Goal: Task Accomplishment & Management: Manage account settings

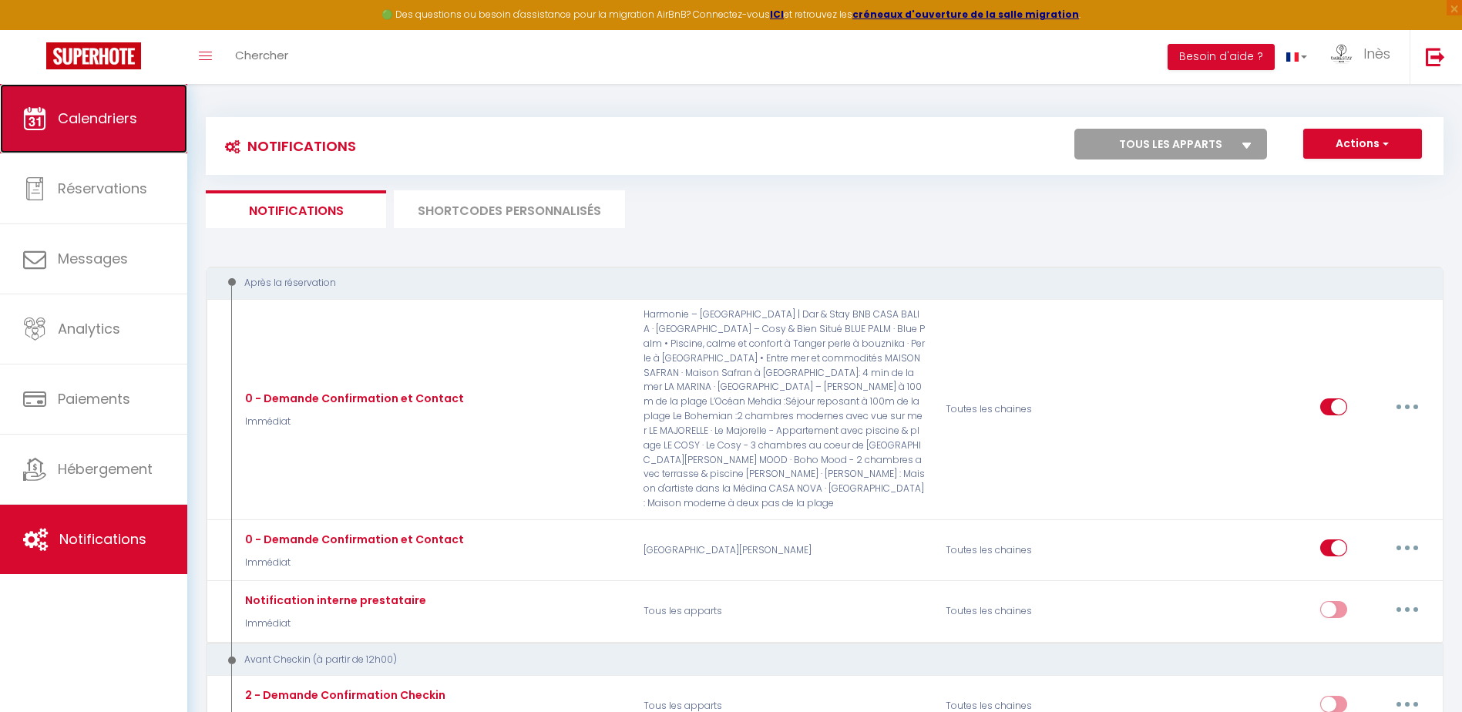
click at [143, 136] on link "Calendriers" at bounding box center [93, 118] width 187 height 69
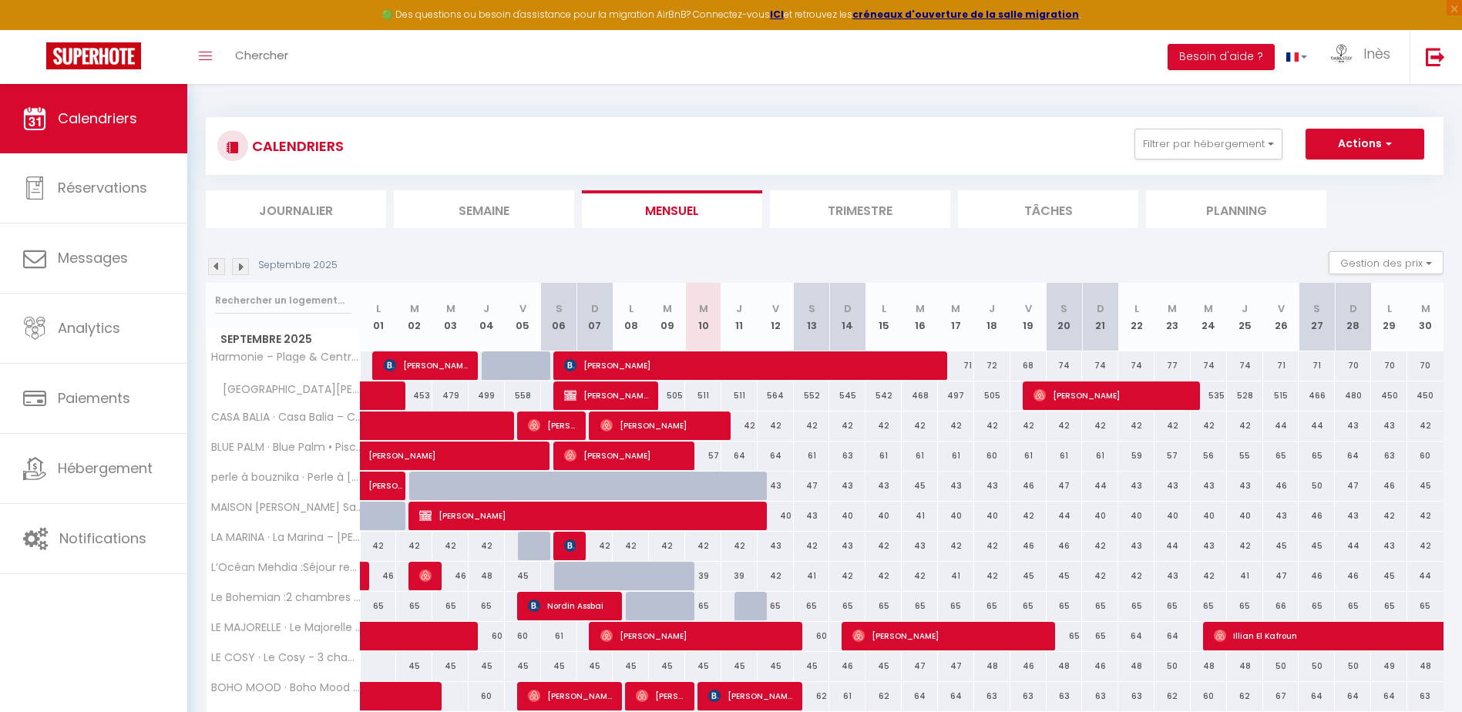
drag, startPoint x: 766, startPoint y: 320, endPoint x: 780, endPoint y: 326, distance: 15.2
click at [780, 326] on th "V 12" at bounding box center [775, 317] width 36 height 69
drag, startPoint x: 780, startPoint y: 513, endPoint x: 1441, endPoint y: 519, distance: 660.3
click at [1441, 519] on tr "MAISON [PERSON_NAME] Safran à [GEOGRAPHIC_DATA]: 4 min de la mer 40 40 Majda Ma…" at bounding box center [824, 516] width 1237 height 30
drag, startPoint x: 1441, startPoint y: 519, endPoint x: 1425, endPoint y: 519, distance: 15.4
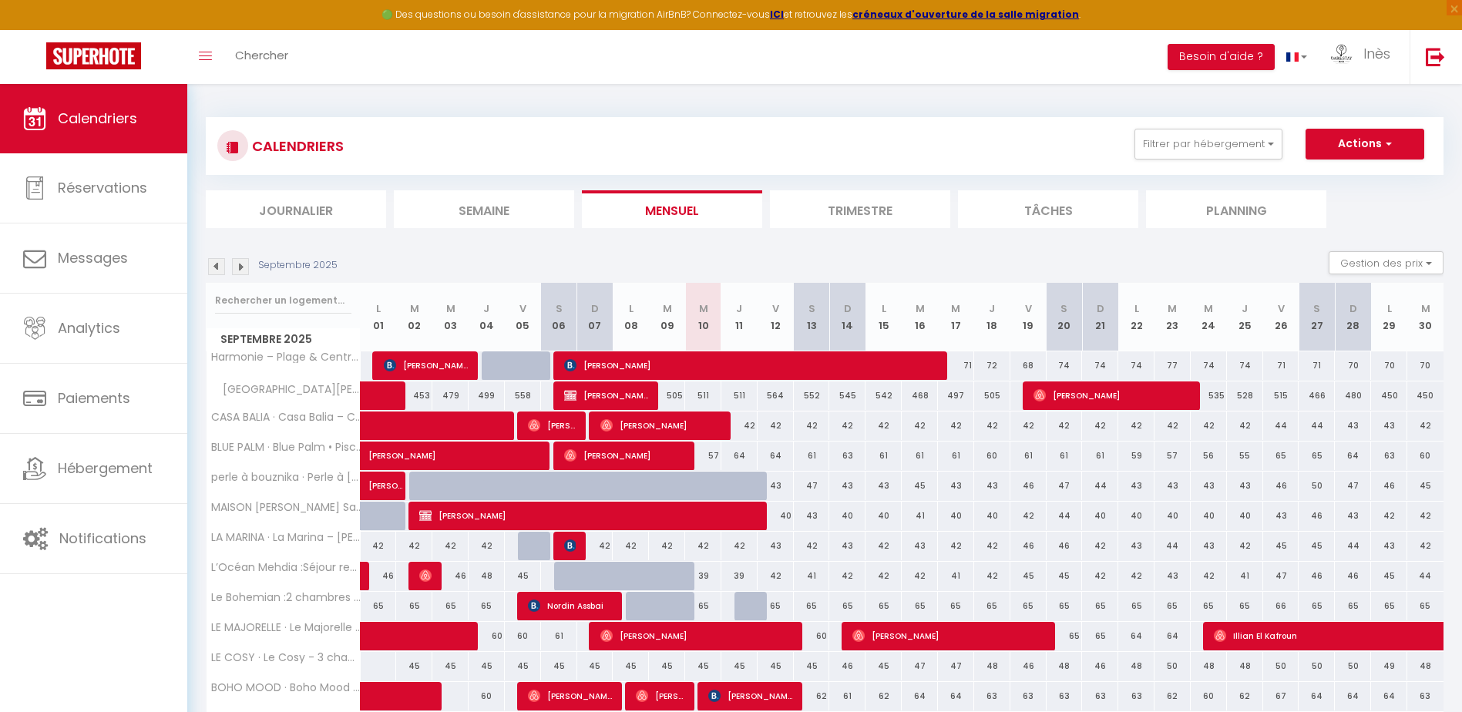
click at [1435, 518] on div "42" at bounding box center [1425, 516] width 36 height 29
type input "42"
type input "[DATE]"
type input "Mer 01 Octobre 2025"
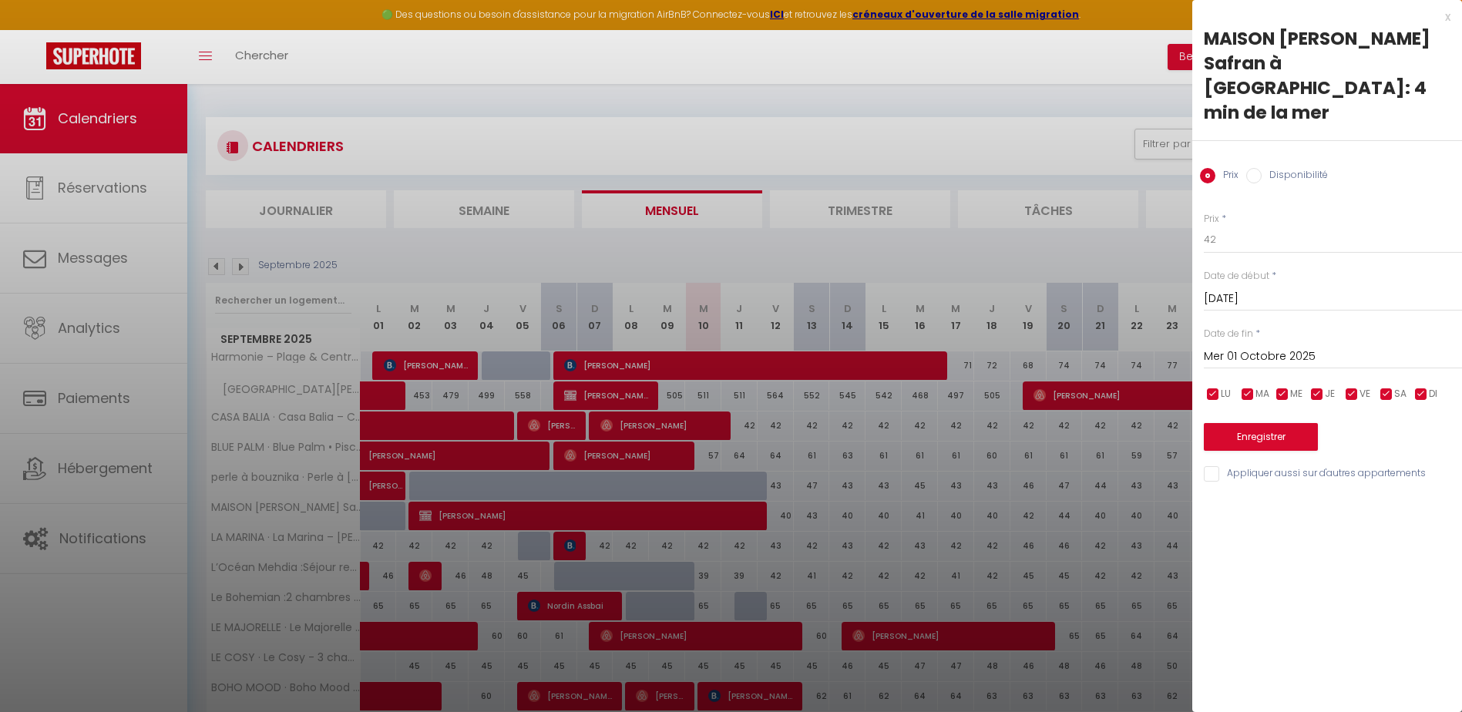
click at [878, 508] on div at bounding box center [731, 356] width 1462 height 712
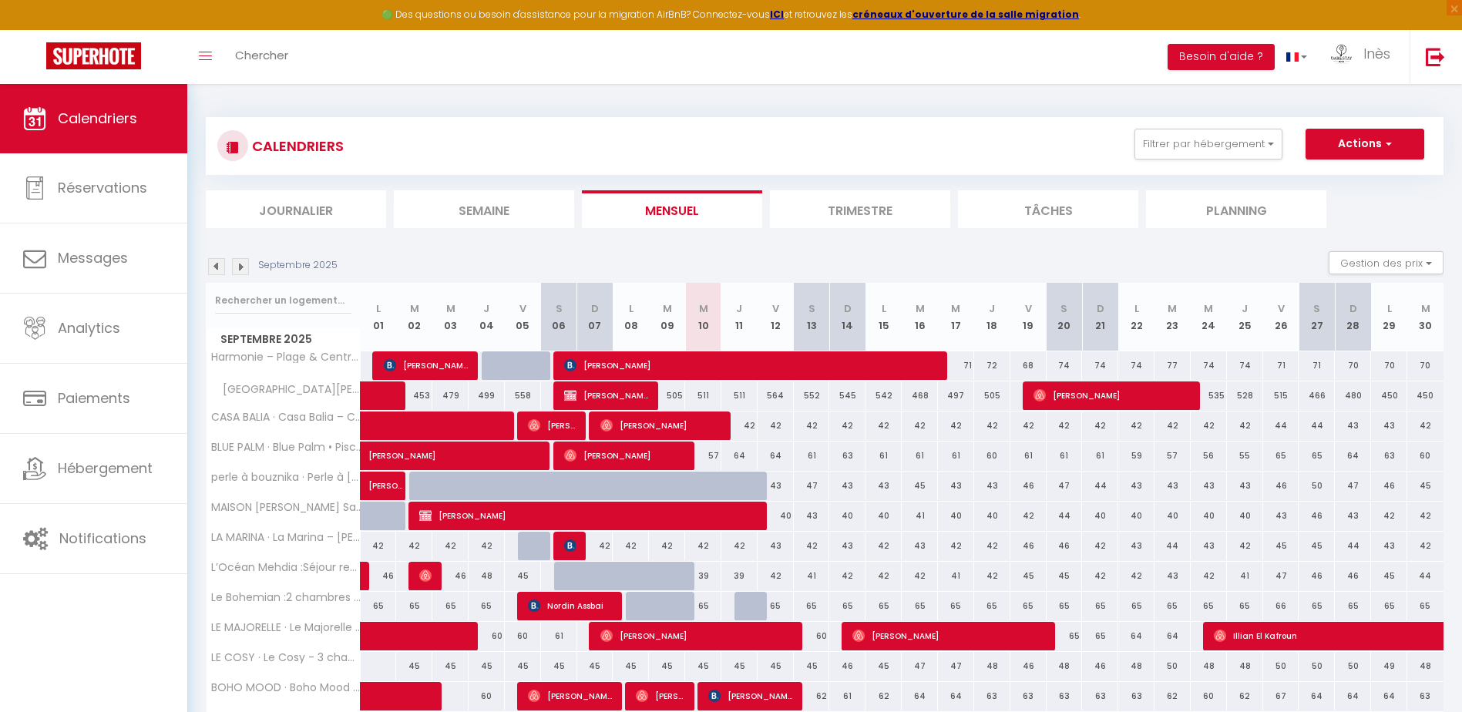
drag, startPoint x: 776, startPoint y: 519, endPoint x: 1430, endPoint y: 518, distance: 654.1
click at [1430, 518] on tr "MAISON [PERSON_NAME] Safran à [GEOGRAPHIC_DATA]: 4 min de la mer 40 40 Majda Ma…" at bounding box center [824, 516] width 1237 height 30
click at [762, 505] on div "40" at bounding box center [775, 516] width 36 height 29
type input "40"
type input "Ven 12 Septembre 2025"
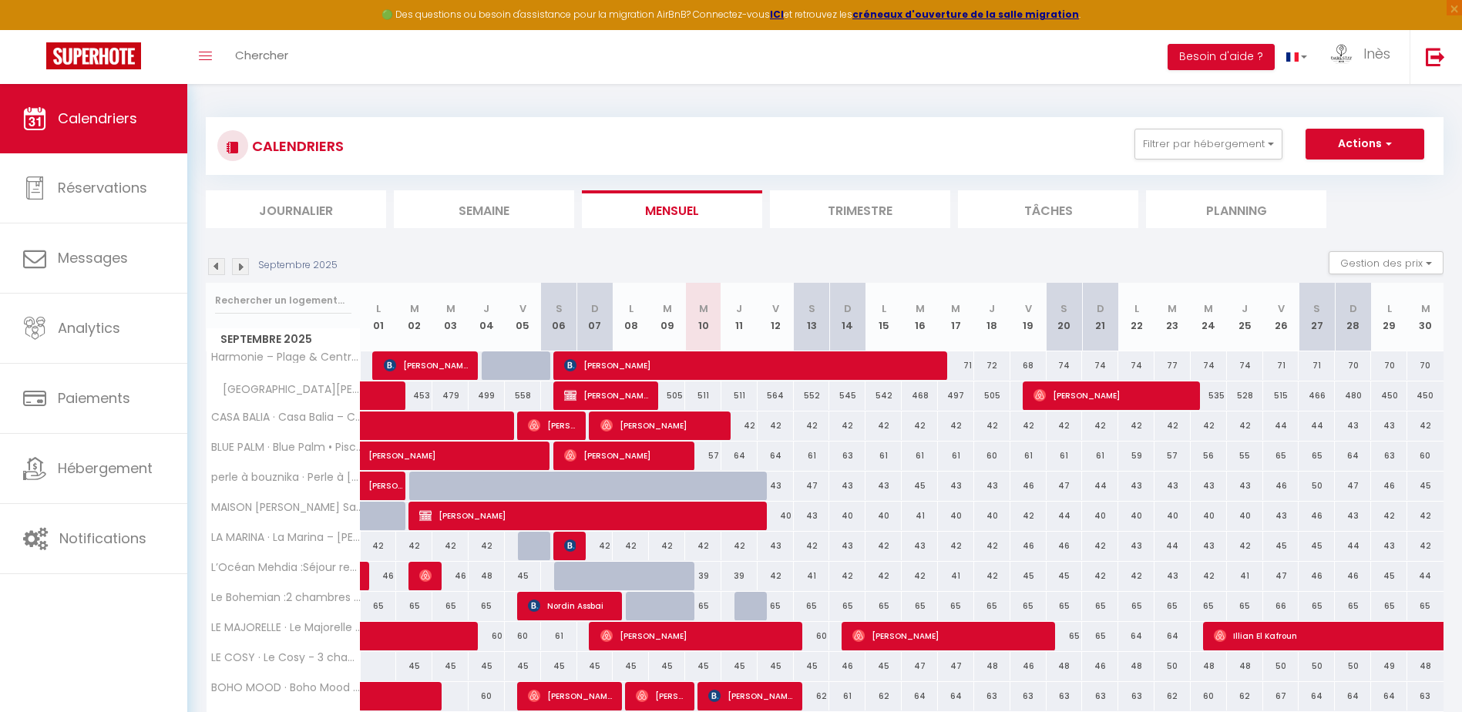
type input "Sam 13 Septembre 2025"
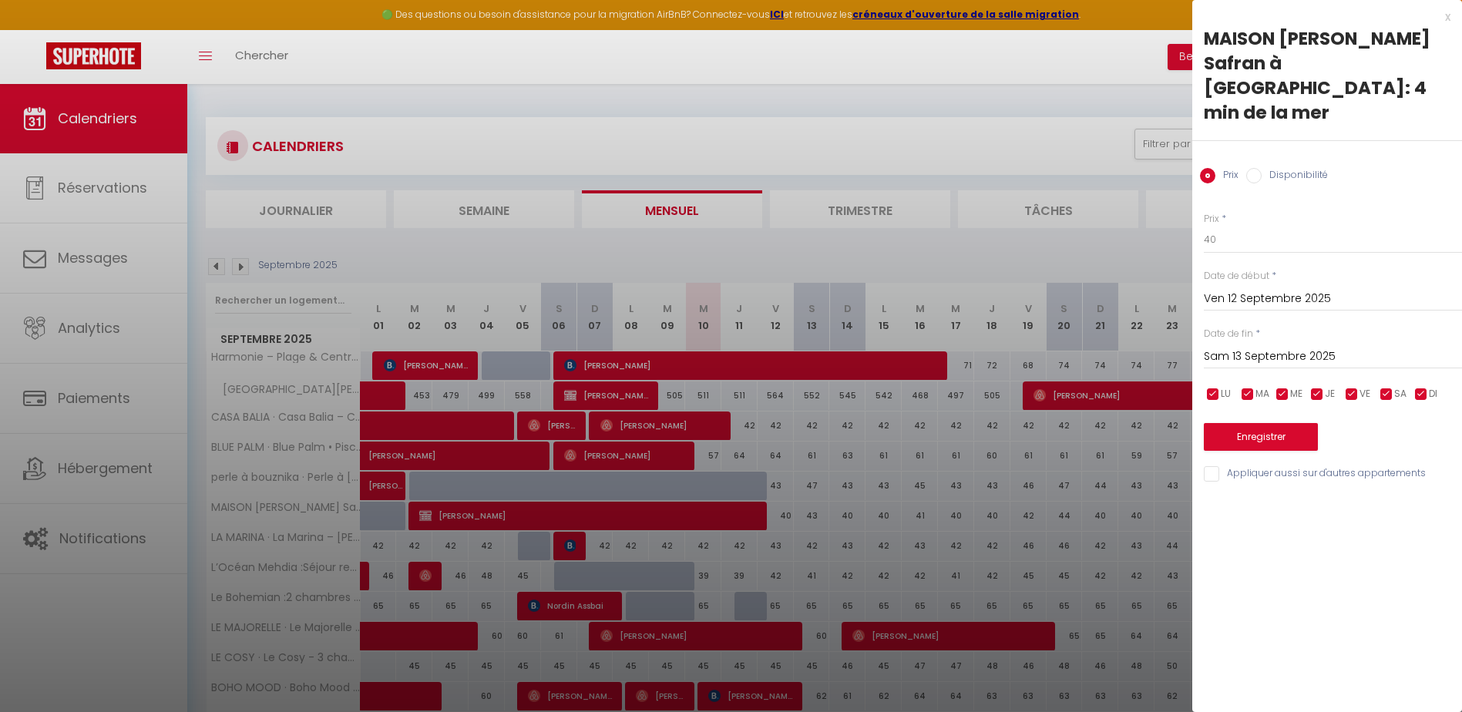
click at [788, 515] on div at bounding box center [731, 356] width 1462 height 712
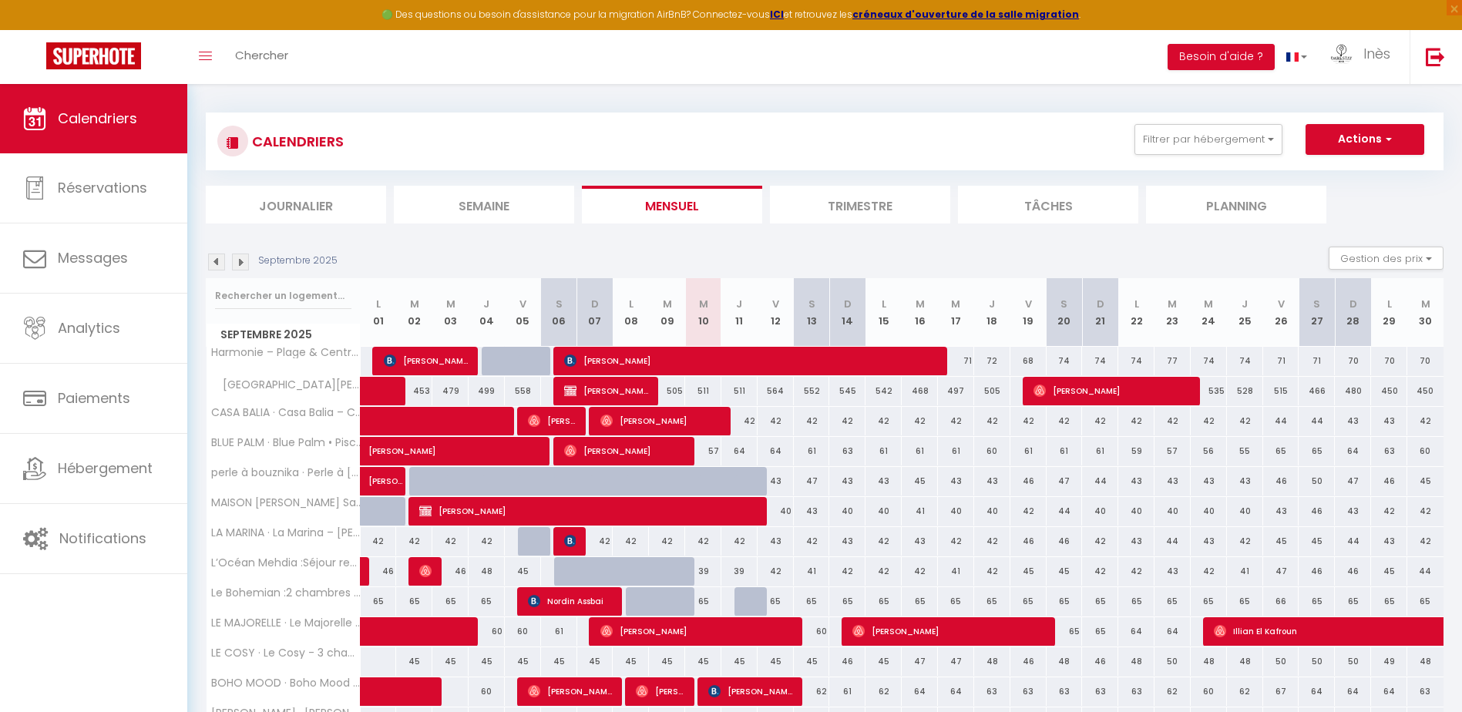
scroll to position [124, 0]
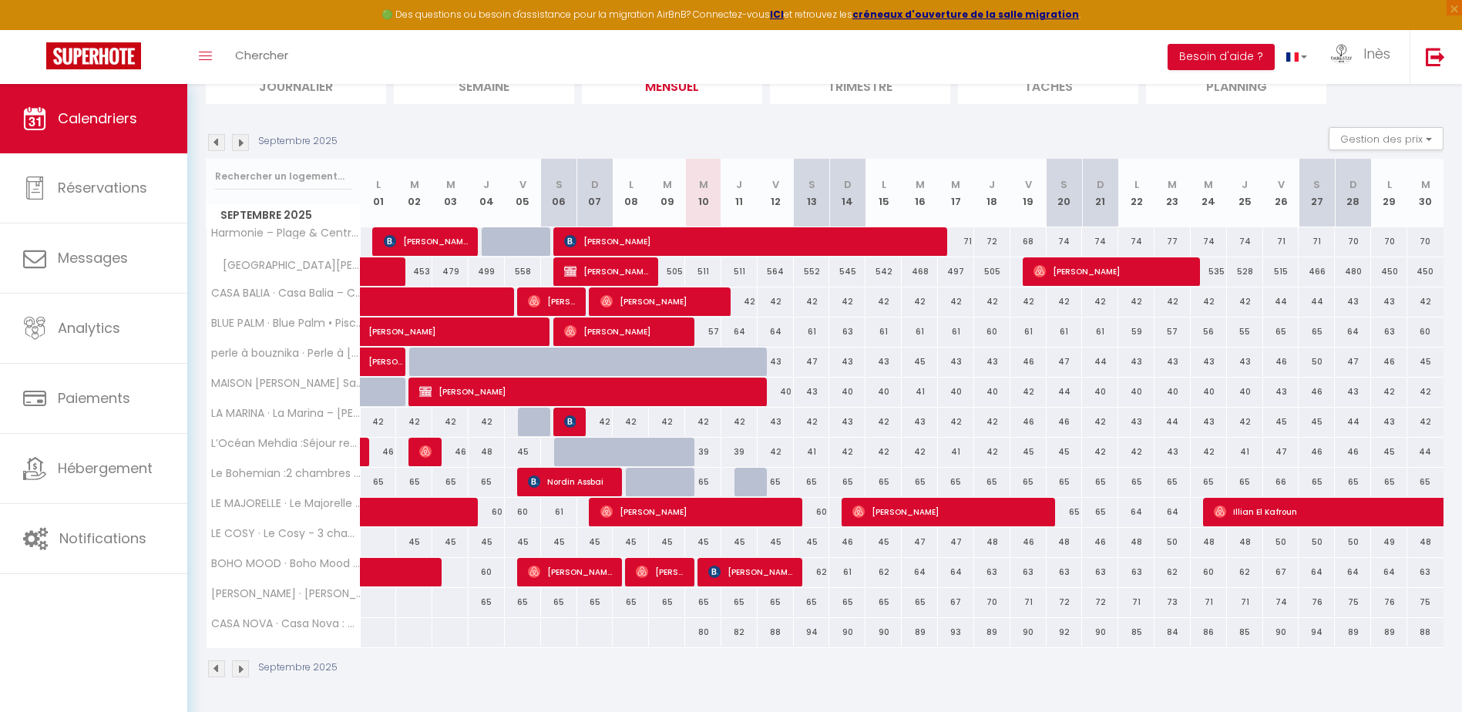
click at [216, 143] on img at bounding box center [216, 142] width 17 height 17
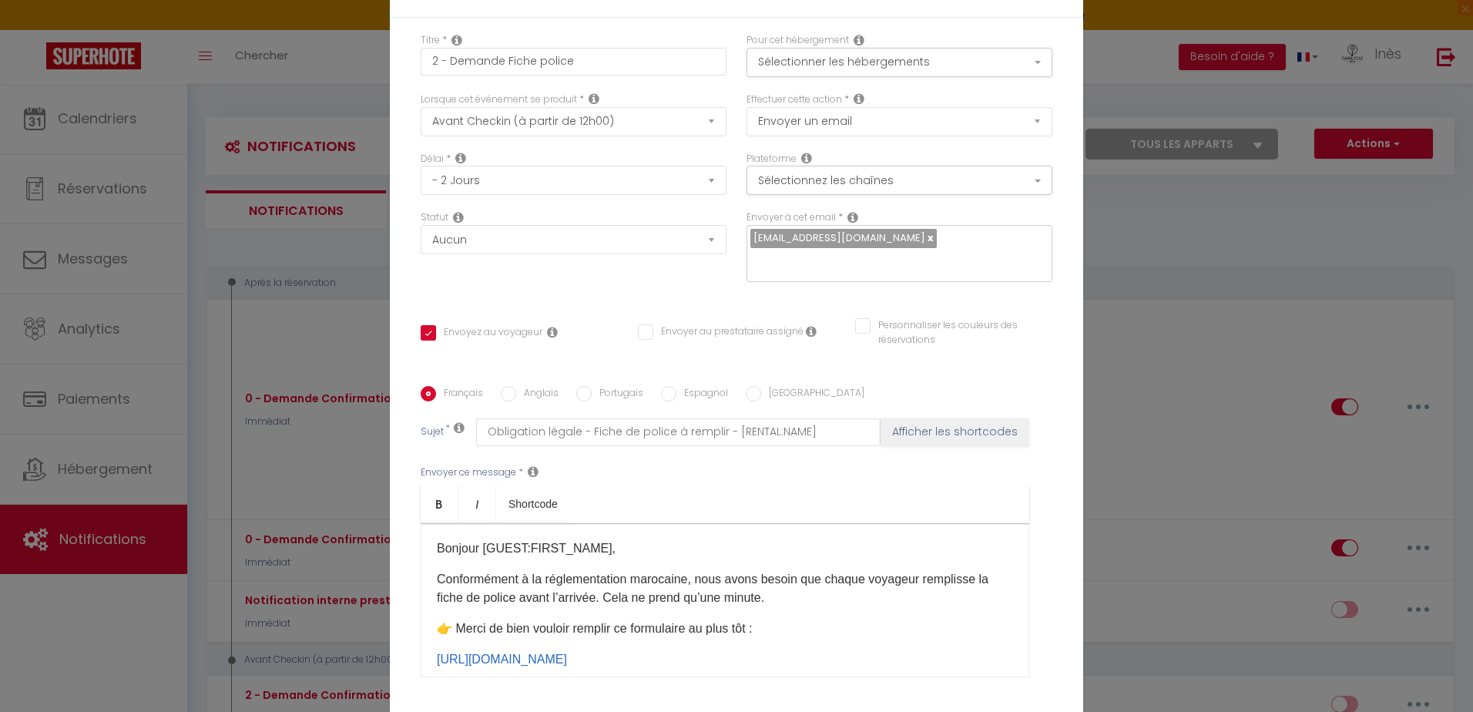
select select "2"
select select "2 Jours"
